Goal: Task Accomplishment & Management: Complete application form

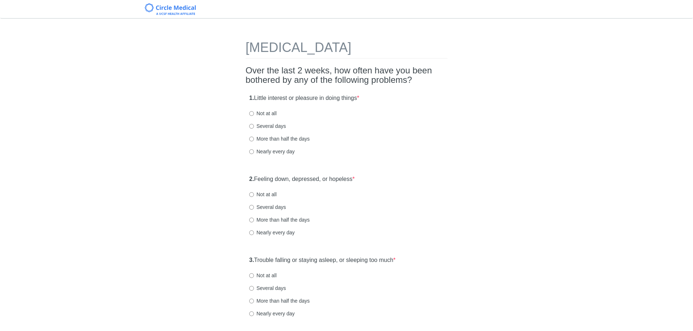
click at [278, 125] on label "Several days" at bounding box center [267, 126] width 37 height 7
click at [254, 125] on input "Several days" at bounding box center [251, 126] width 5 height 5
radio input "true"
click at [259, 209] on label "Several days" at bounding box center [267, 207] width 37 height 7
click at [254, 209] on input "Several days" at bounding box center [251, 207] width 5 height 5
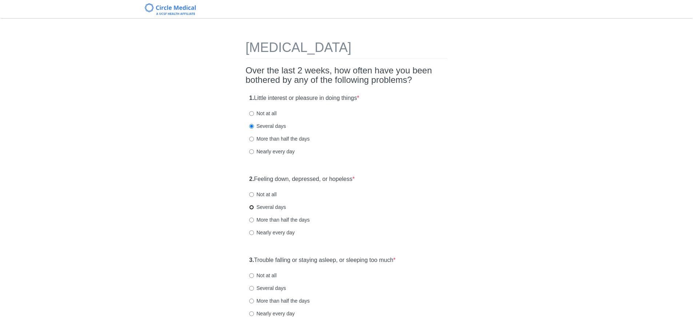
radio input "true"
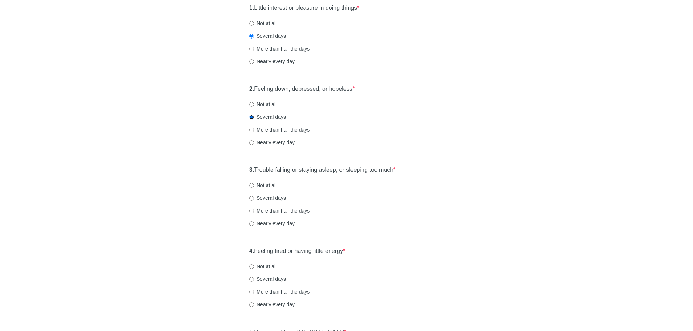
scroll to position [109, 0]
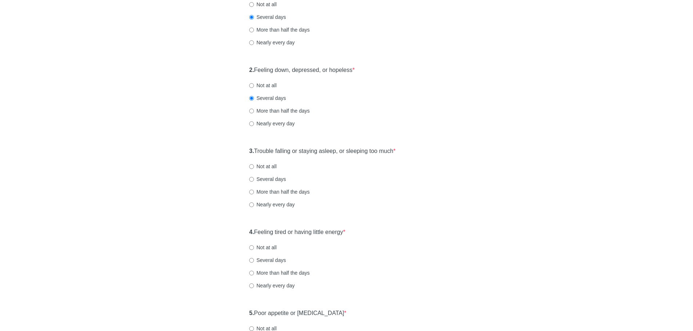
click at [276, 176] on label "Several days" at bounding box center [267, 179] width 37 height 7
click at [254, 177] on input "Several days" at bounding box center [251, 179] width 5 height 5
radio input "true"
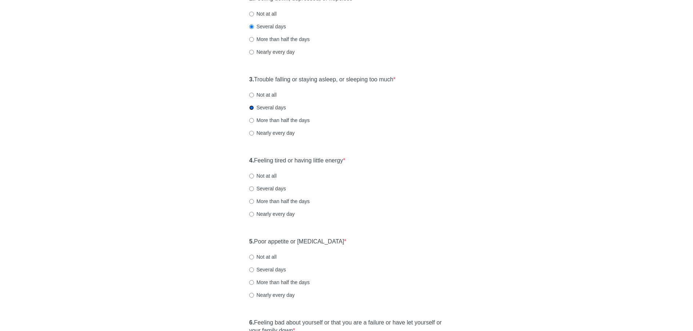
scroll to position [182, 0]
click at [268, 188] on label "Several days" at bounding box center [267, 187] width 37 height 7
click at [254, 188] on input "Several days" at bounding box center [251, 187] width 5 height 5
radio input "true"
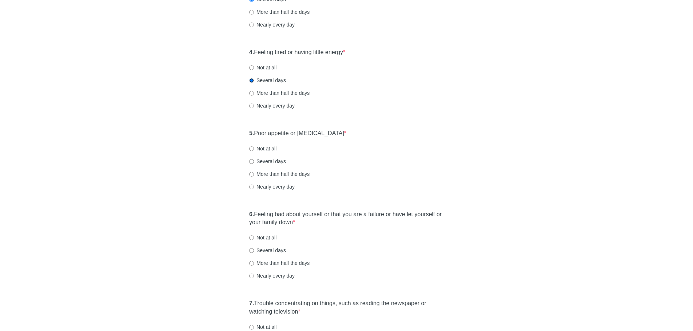
scroll to position [291, 0]
click at [276, 173] on label "More than half the days" at bounding box center [279, 172] width 60 height 7
click at [254, 173] on input "More than half the days" at bounding box center [251, 172] width 5 height 5
radio input "true"
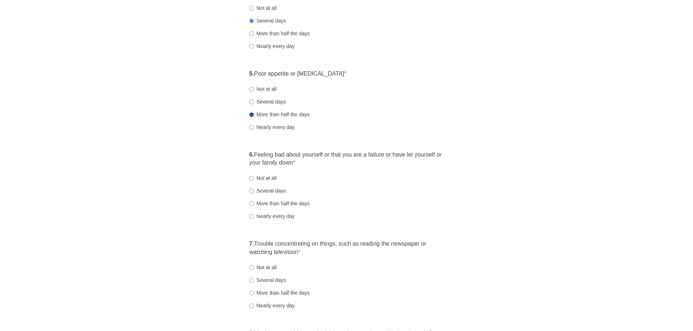
scroll to position [364, 0]
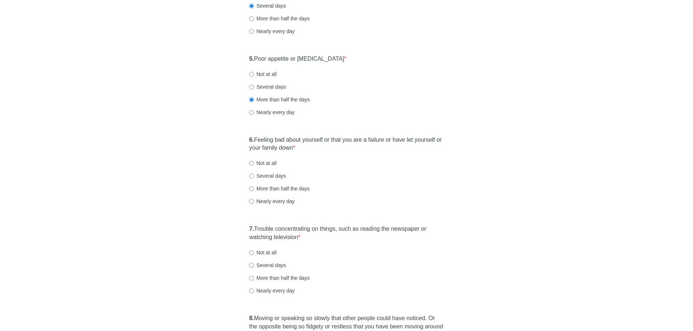
click at [277, 177] on label "Several days" at bounding box center [267, 175] width 37 height 7
click at [254, 177] on input "Several days" at bounding box center [251, 176] width 5 height 5
radio input "true"
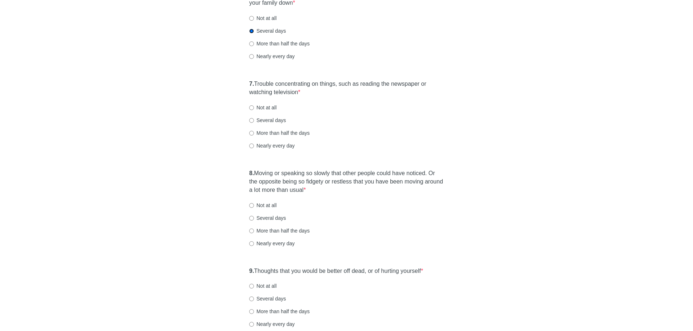
scroll to position [509, 0]
click at [277, 120] on label "Several days" at bounding box center [267, 119] width 37 height 7
click at [254, 120] on input "Several days" at bounding box center [251, 120] width 5 height 5
radio input "true"
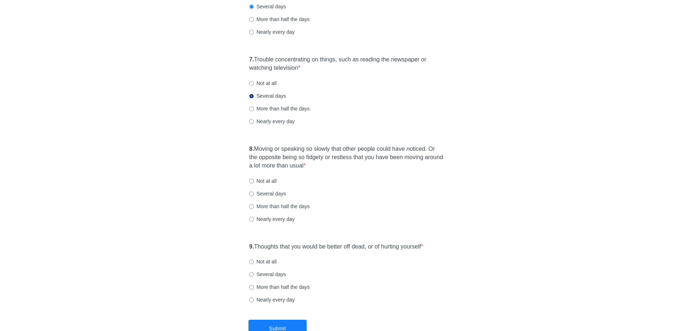
scroll to position [582, 0]
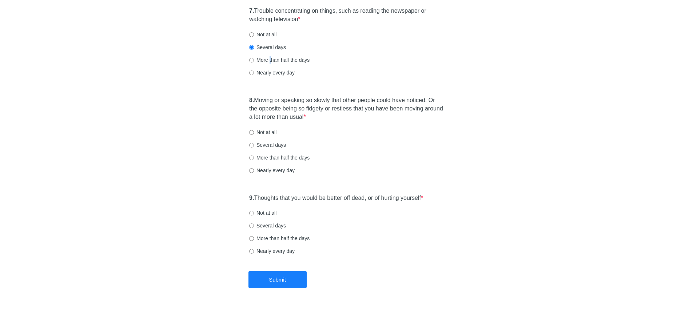
click at [270, 61] on label "More than half the days" at bounding box center [279, 59] width 60 height 7
click at [250, 60] on input "More than half the days" at bounding box center [251, 60] width 5 height 5
radio input "true"
click at [274, 145] on label "Several days" at bounding box center [267, 144] width 37 height 7
click at [254, 145] on input "Several days" at bounding box center [251, 145] width 5 height 5
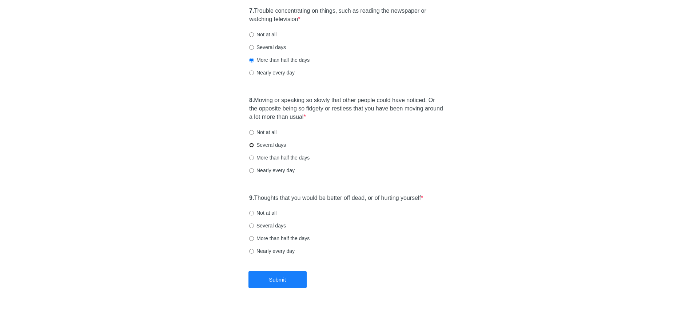
radio input "true"
click at [269, 213] on label "Not at all" at bounding box center [262, 212] width 27 height 7
click at [254, 213] on input "Not at all" at bounding box center [251, 213] width 5 height 5
radio input "true"
click at [289, 286] on button "Submit" at bounding box center [277, 279] width 58 height 17
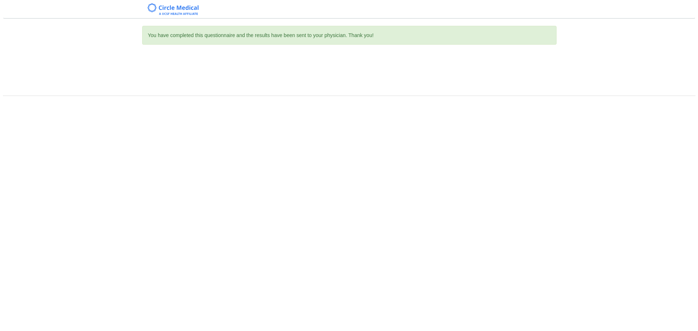
scroll to position [0, 0]
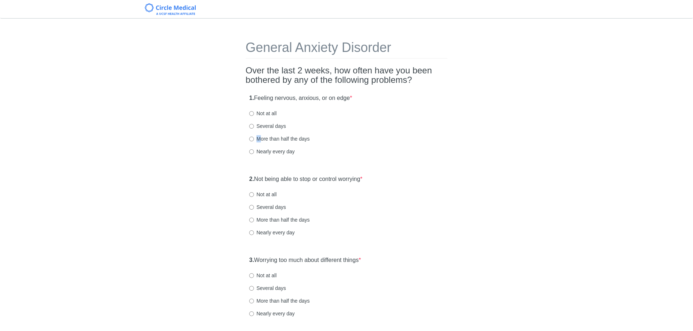
click at [258, 139] on label "More than half the days" at bounding box center [279, 138] width 60 height 7
click at [249, 140] on input "More than half the days" at bounding box center [251, 139] width 5 height 5
radio input "true"
click at [274, 221] on label "More than half the days" at bounding box center [279, 219] width 60 height 7
click at [254, 221] on input "More than half the days" at bounding box center [251, 220] width 5 height 5
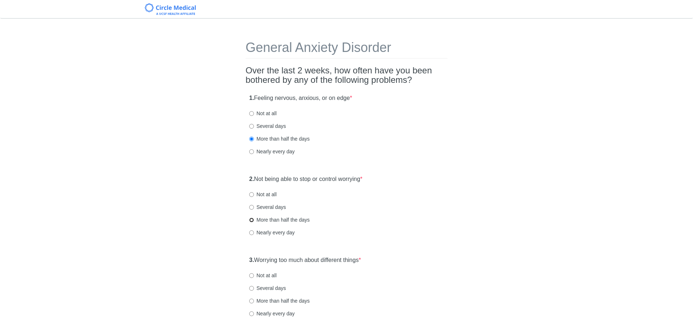
radio input "true"
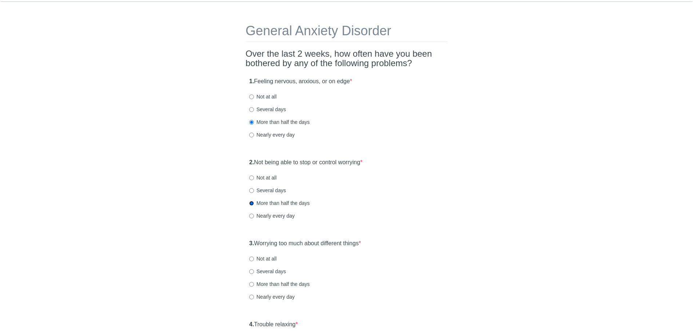
scroll to position [73, 0]
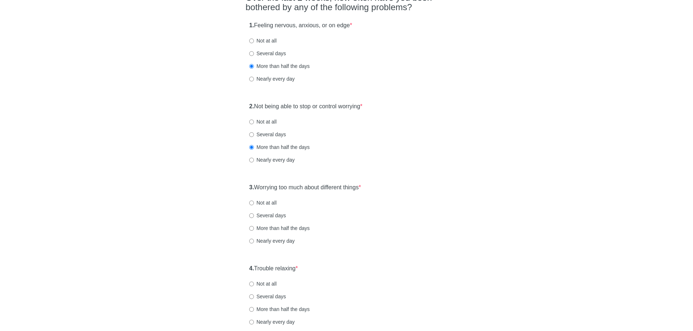
click at [264, 202] on label "Not at all" at bounding box center [262, 202] width 27 height 7
click at [254, 202] on input "Not at all" at bounding box center [251, 203] width 5 height 5
radio input "true"
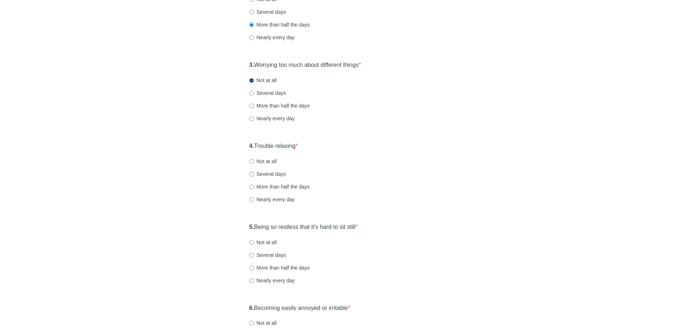
scroll to position [254, 0]
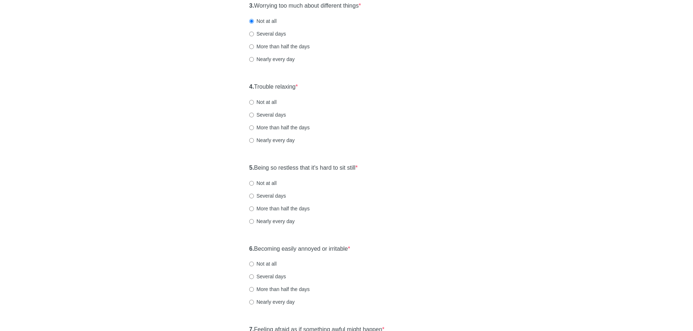
click at [263, 126] on label "More than half the days" at bounding box center [279, 127] width 60 height 7
click at [254, 126] on input "More than half the days" at bounding box center [251, 127] width 5 height 5
radio input "true"
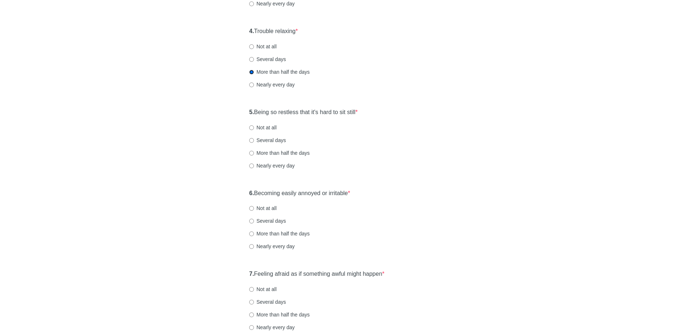
scroll to position [327, 0]
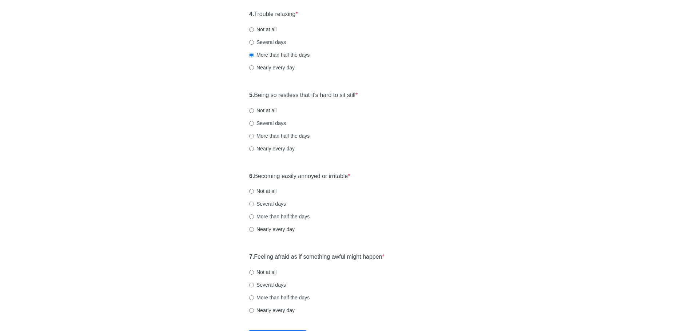
click at [275, 135] on label "More than half the days" at bounding box center [279, 135] width 60 height 7
click at [254, 135] on input "More than half the days" at bounding box center [251, 136] width 5 height 5
radio input "true"
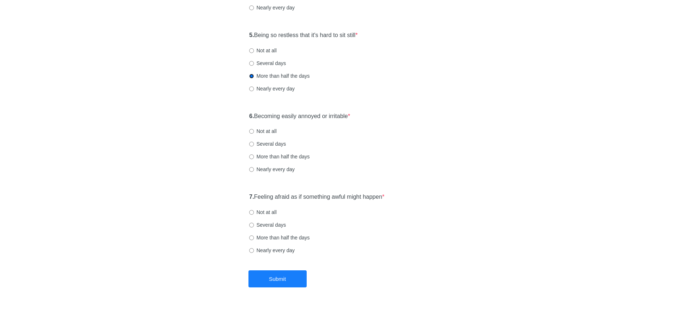
scroll to position [388, 0]
click at [273, 170] on label "Nearly every day" at bounding box center [271, 168] width 45 height 7
click at [254, 170] on input "Nearly every day" at bounding box center [251, 169] width 5 height 5
radio input "true"
click at [278, 249] on label "Nearly every day" at bounding box center [271, 250] width 45 height 7
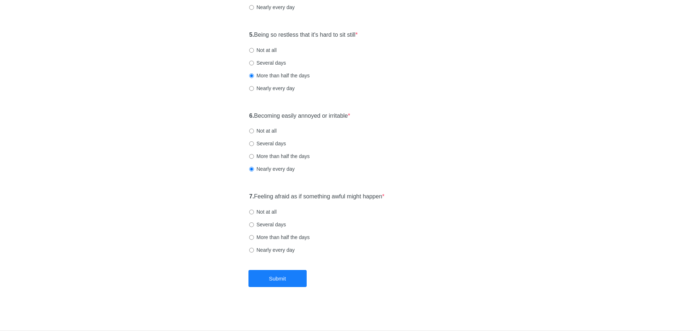
click at [254, 249] on input "Nearly every day" at bounding box center [251, 250] width 5 height 5
radio input "true"
click at [291, 282] on button "Submit" at bounding box center [277, 278] width 58 height 17
